Goal: Communication & Community: Answer question/provide support

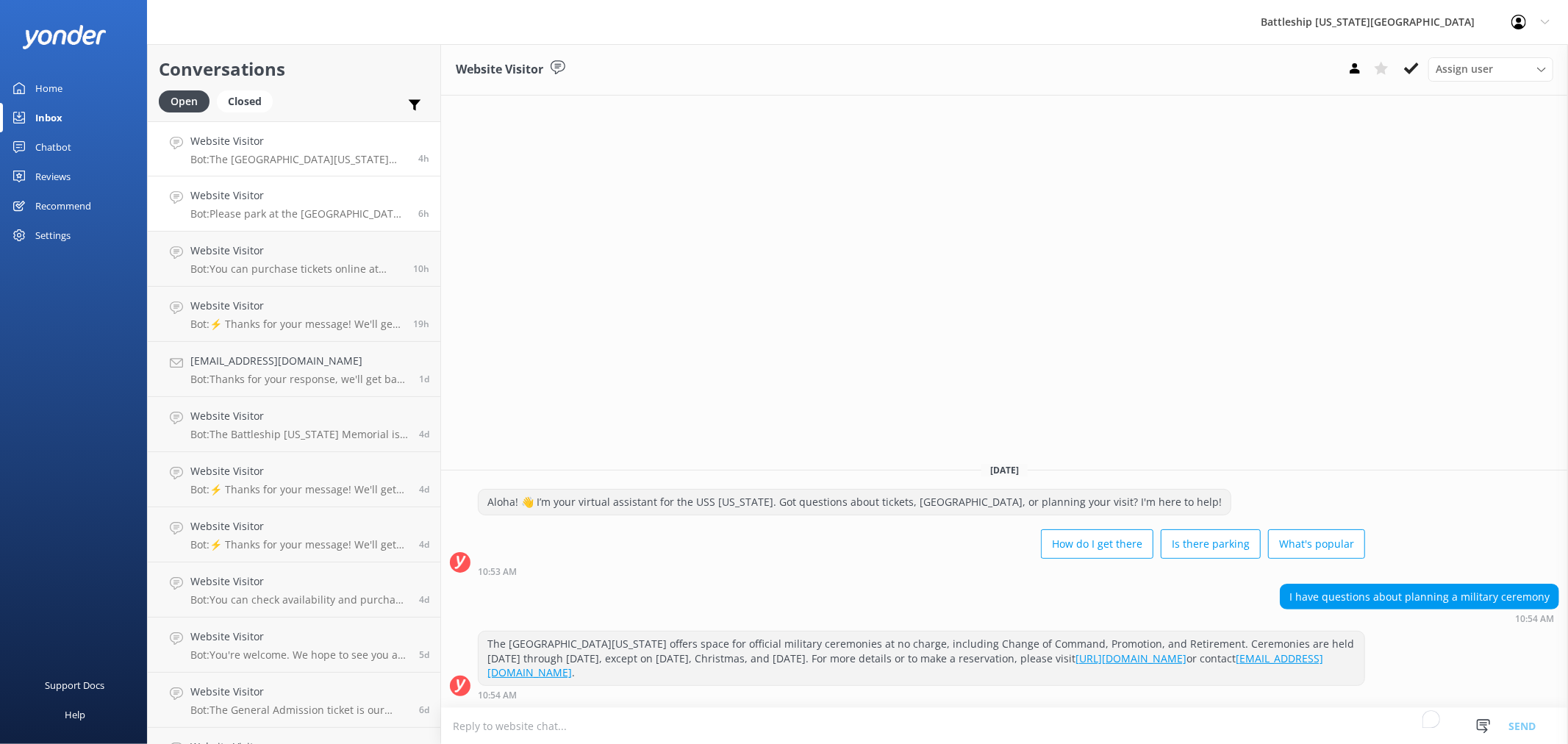
click at [327, 186] on link "Website Visitor Bot: Please park at the [GEOGRAPHIC_DATA] parking lot (with a f…" at bounding box center [294, 204] width 293 height 55
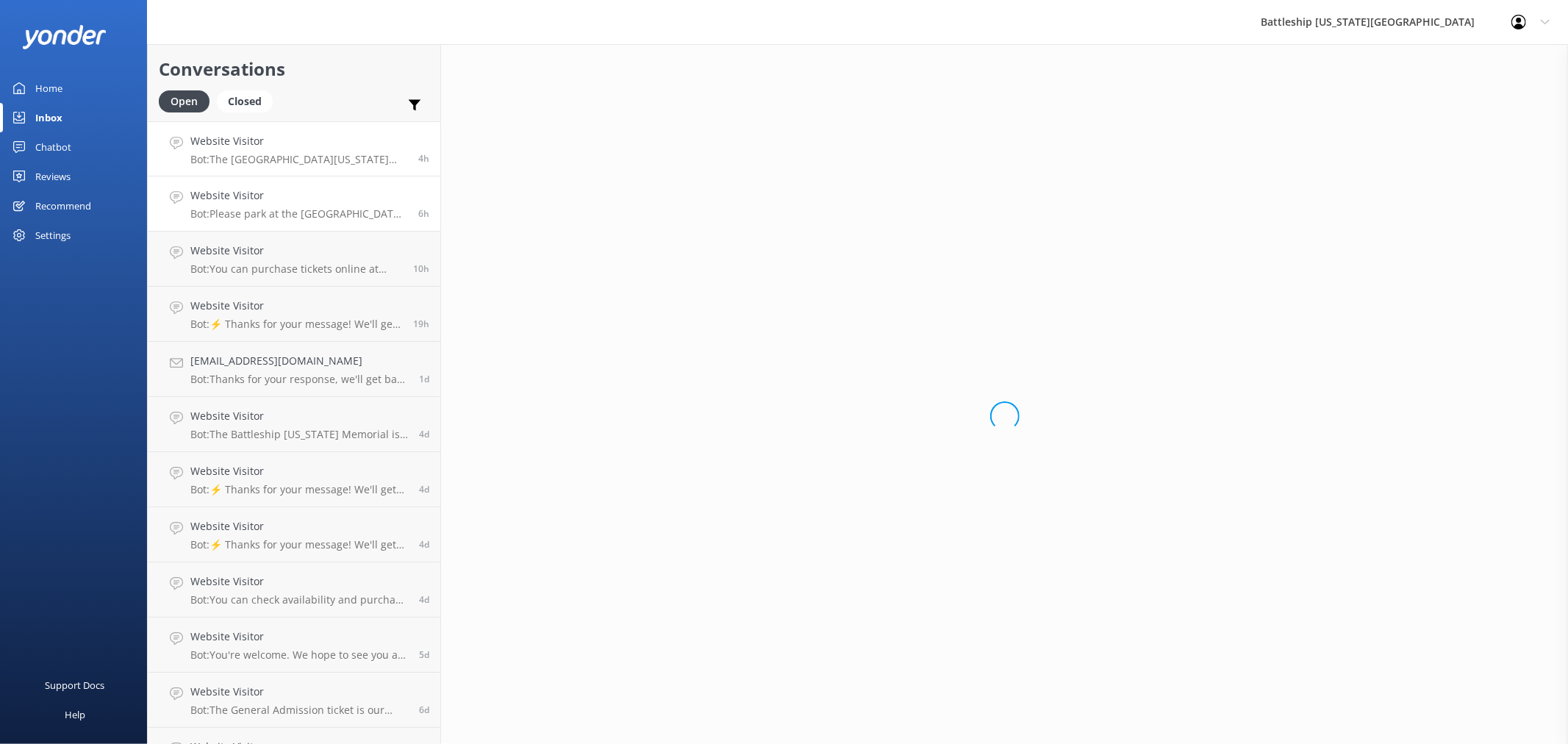
click at [346, 149] on h4 "Website Visitor" at bounding box center [299, 141] width 217 height 16
